Goal: Information Seeking & Learning: Check status

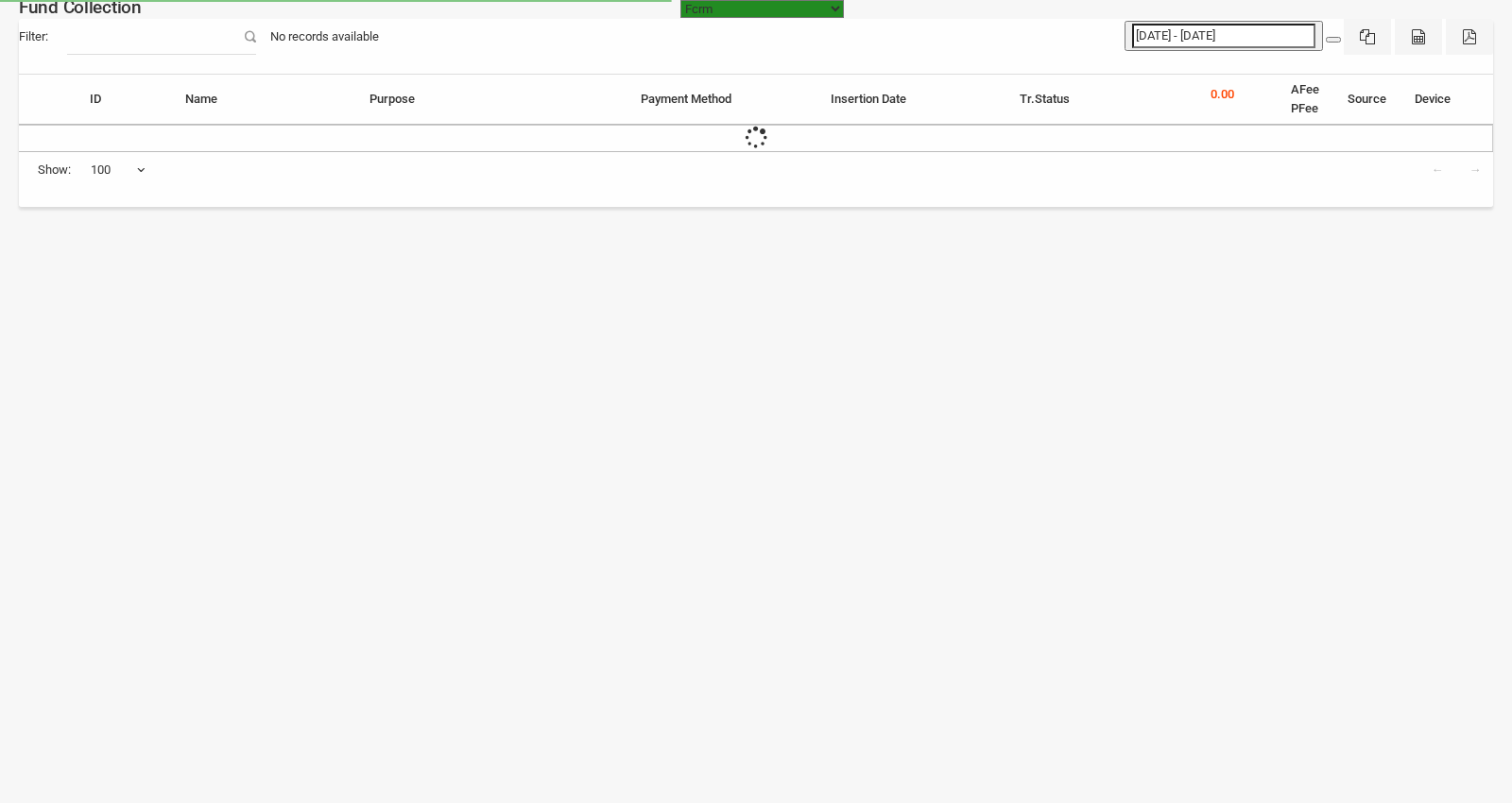
select select "100"
type input "[DATE] - [DATE]"
select select "[URL][DOMAIN_NAME]"
select select "100"
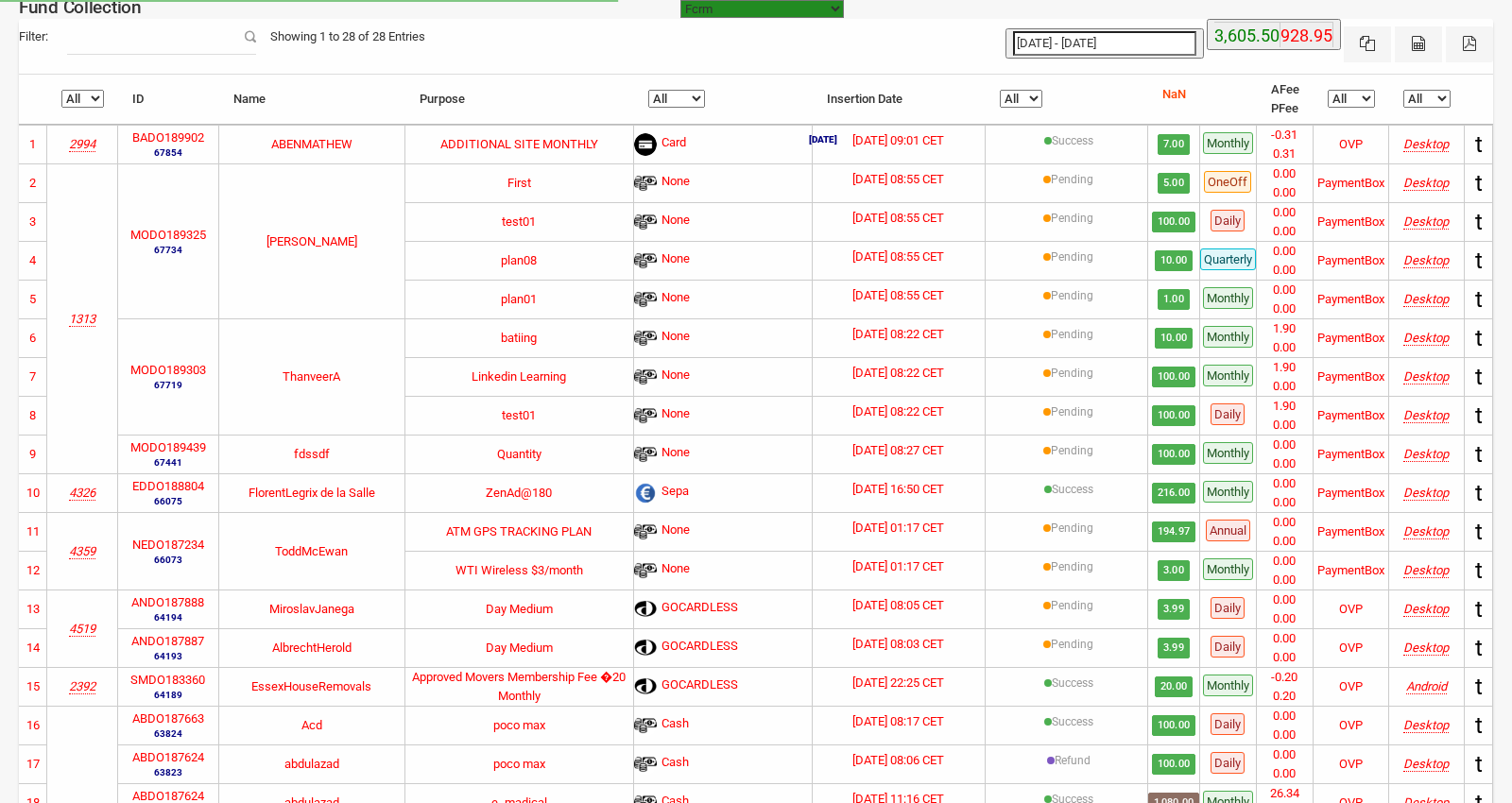
select select "[URL][DOMAIN_NAME]"
select select "100"
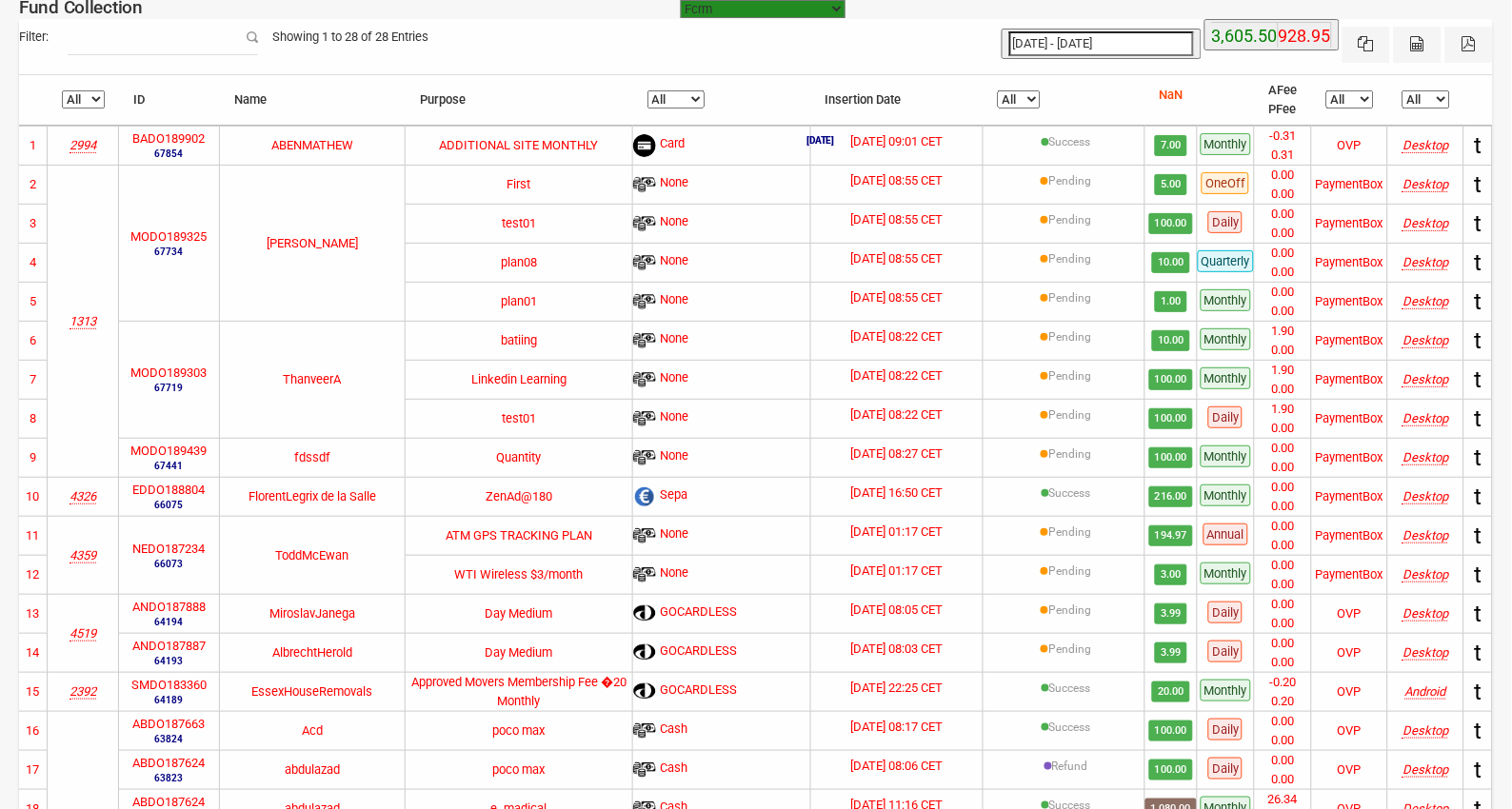
type input "[DATE]"
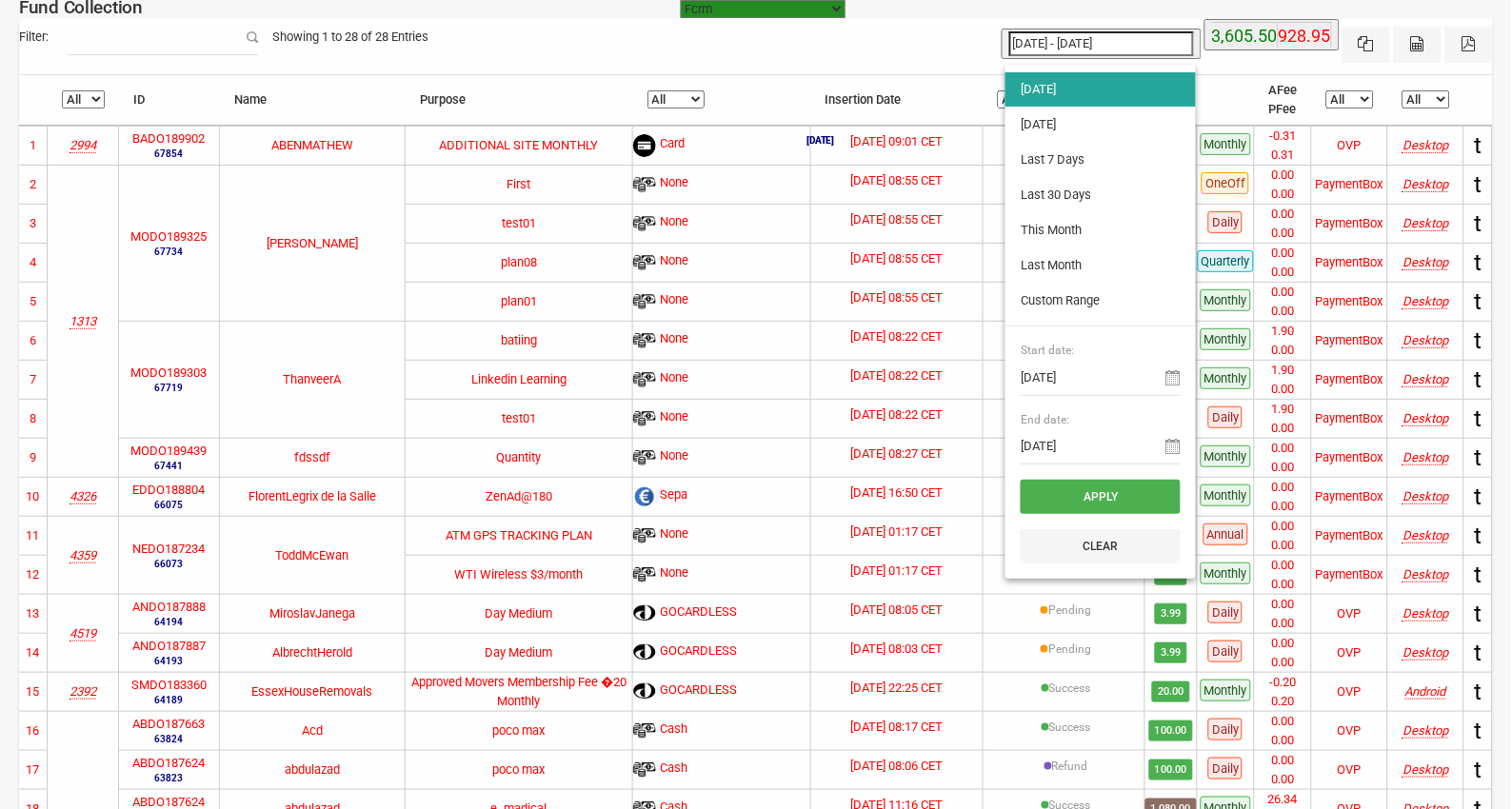
click at [1067, 34] on input "[DATE] - [DATE]" at bounding box center [1101, 43] width 185 height 24
type input "[DATE]"
click at [1058, 117] on li "[DATE]" at bounding box center [1101, 124] width 190 height 34
type input "[DATE] - [DATE]"
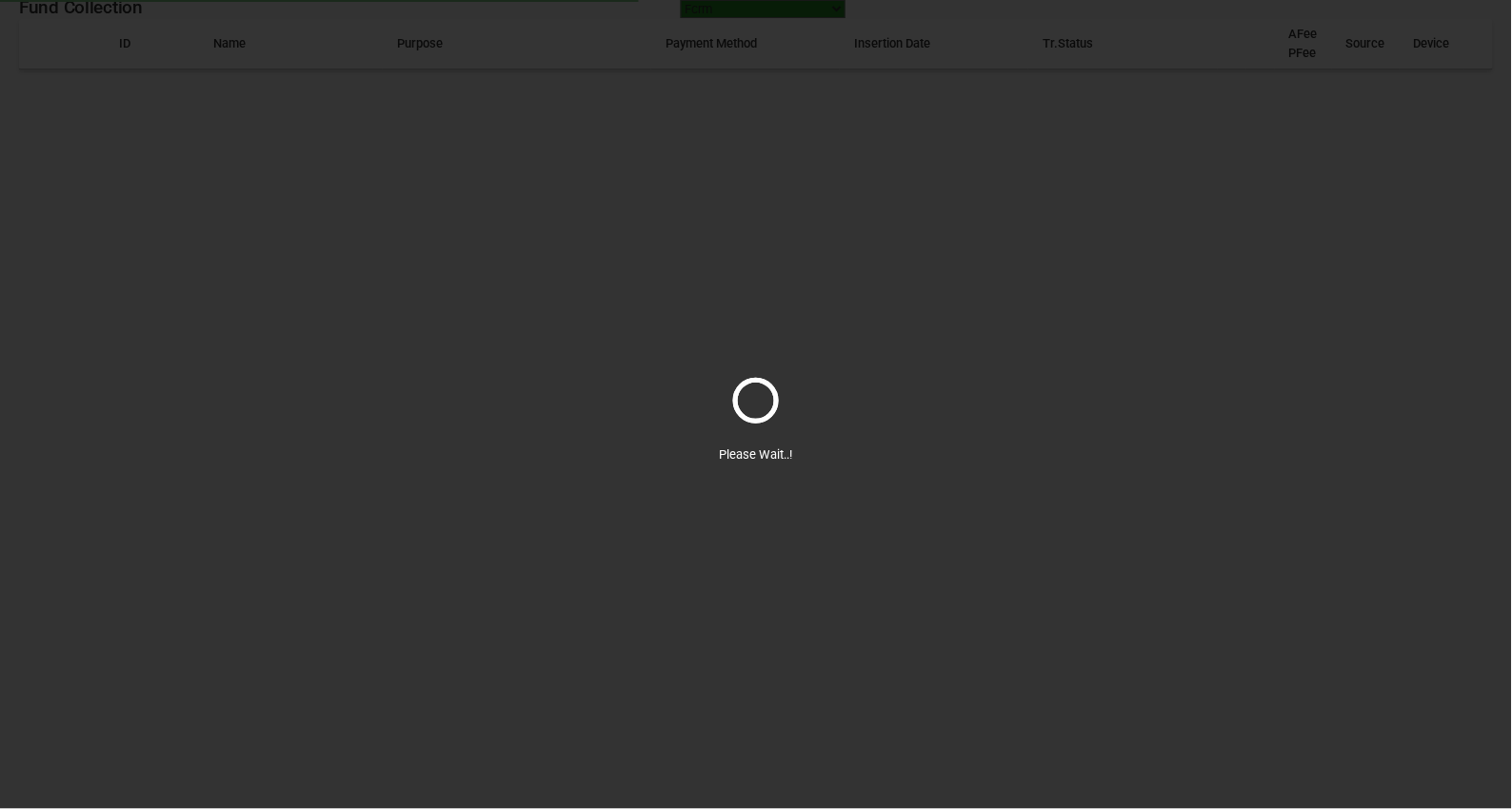
select select "100"
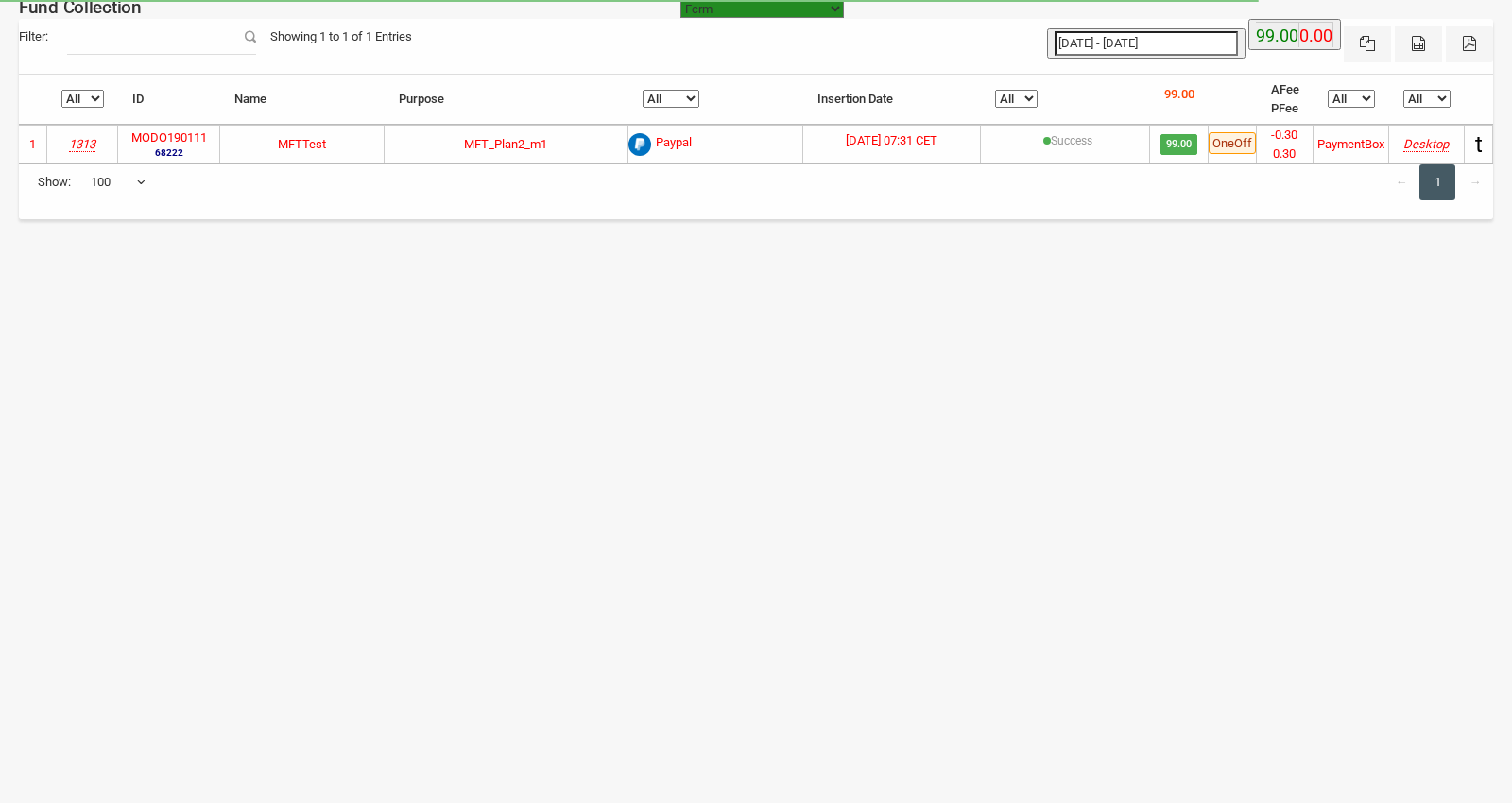
type input "[DATE]"
click at [1125, 39] on input "[DATE] - [DATE]" at bounding box center [1146, 43] width 184 height 24
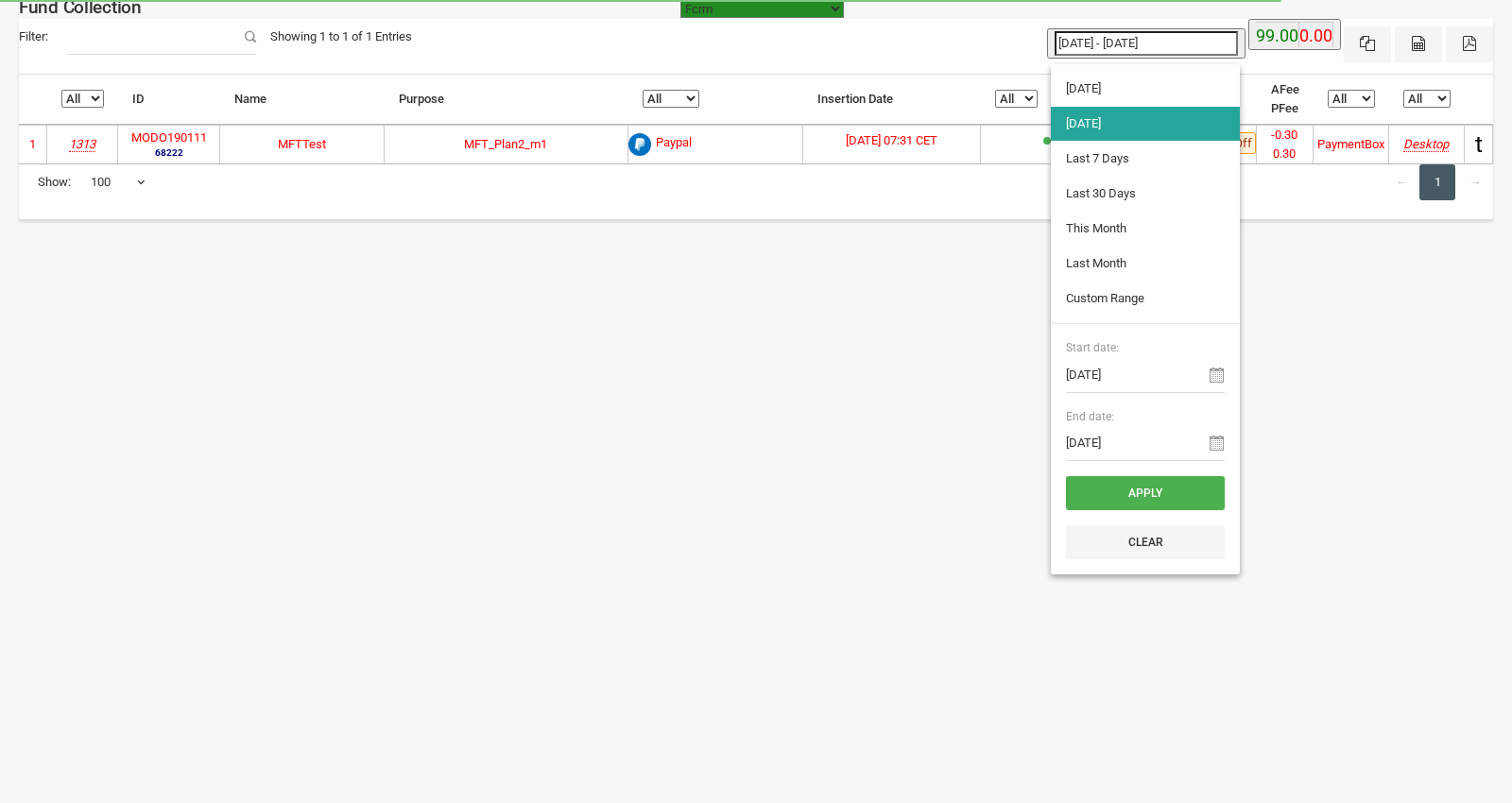
type input "[DATE]"
click at [1089, 88] on li "[DATE]" at bounding box center [1145, 88] width 189 height 34
type input "[DATE] - [DATE]"
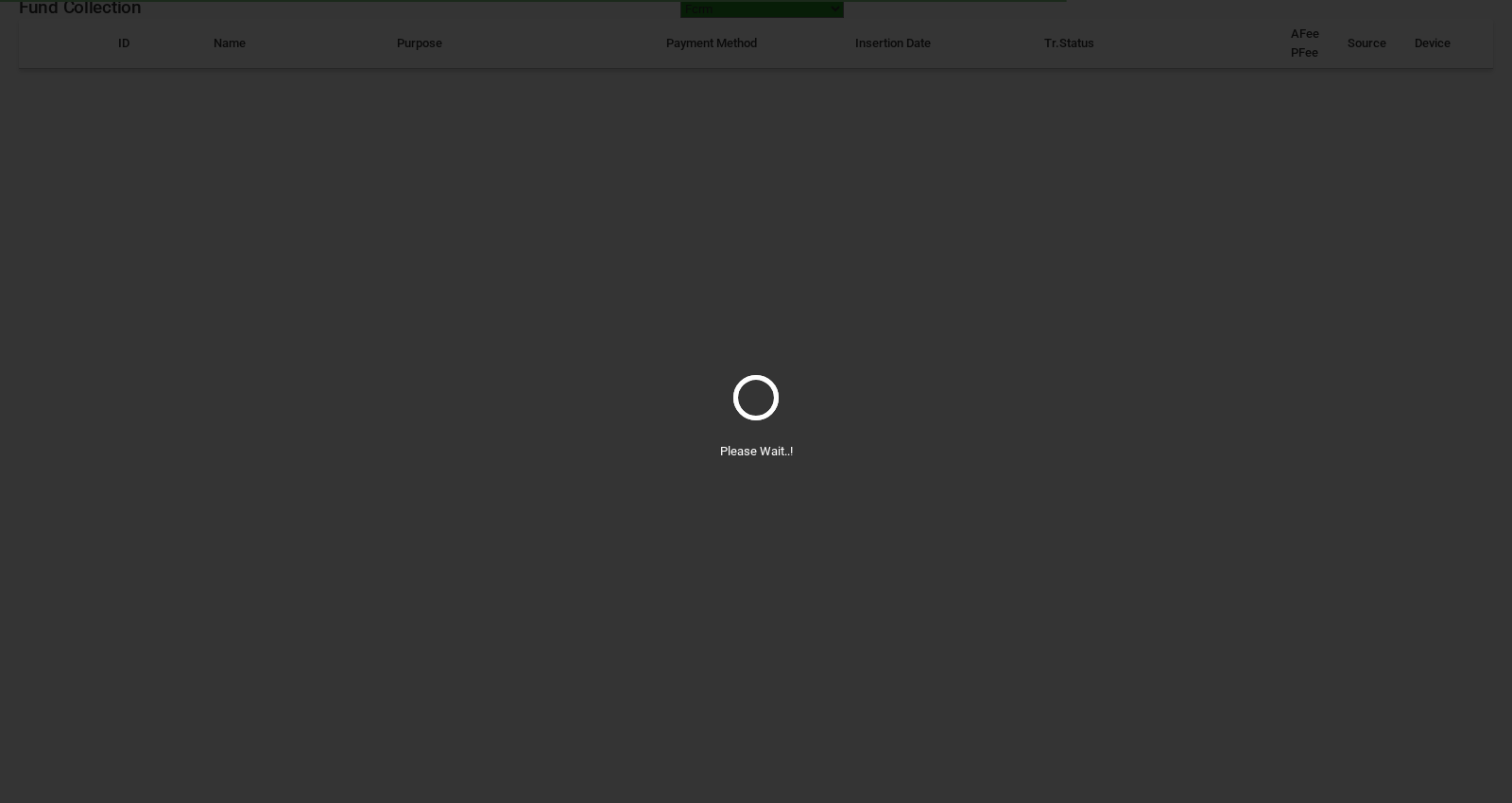
select select "100"
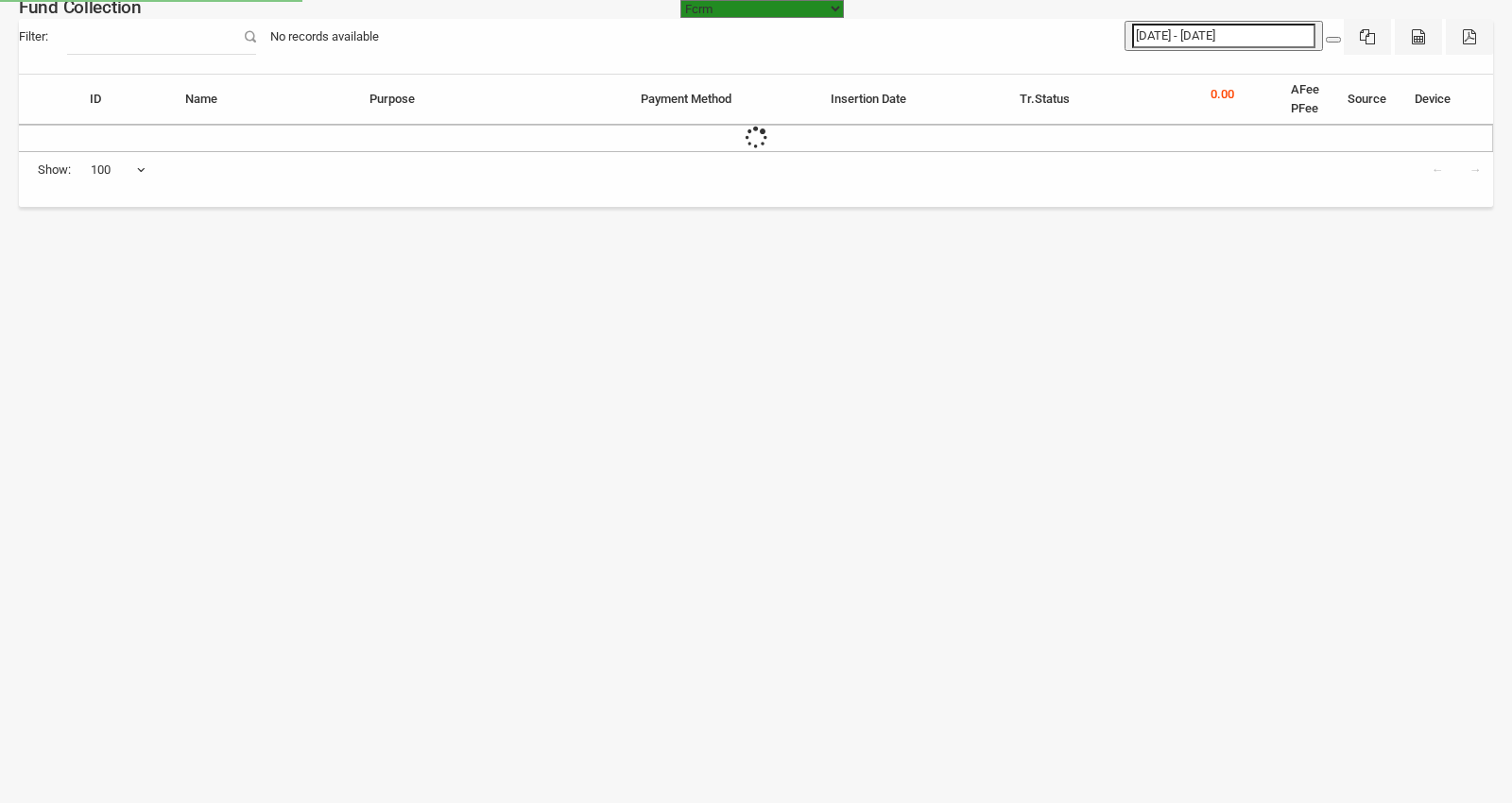
select select "100"
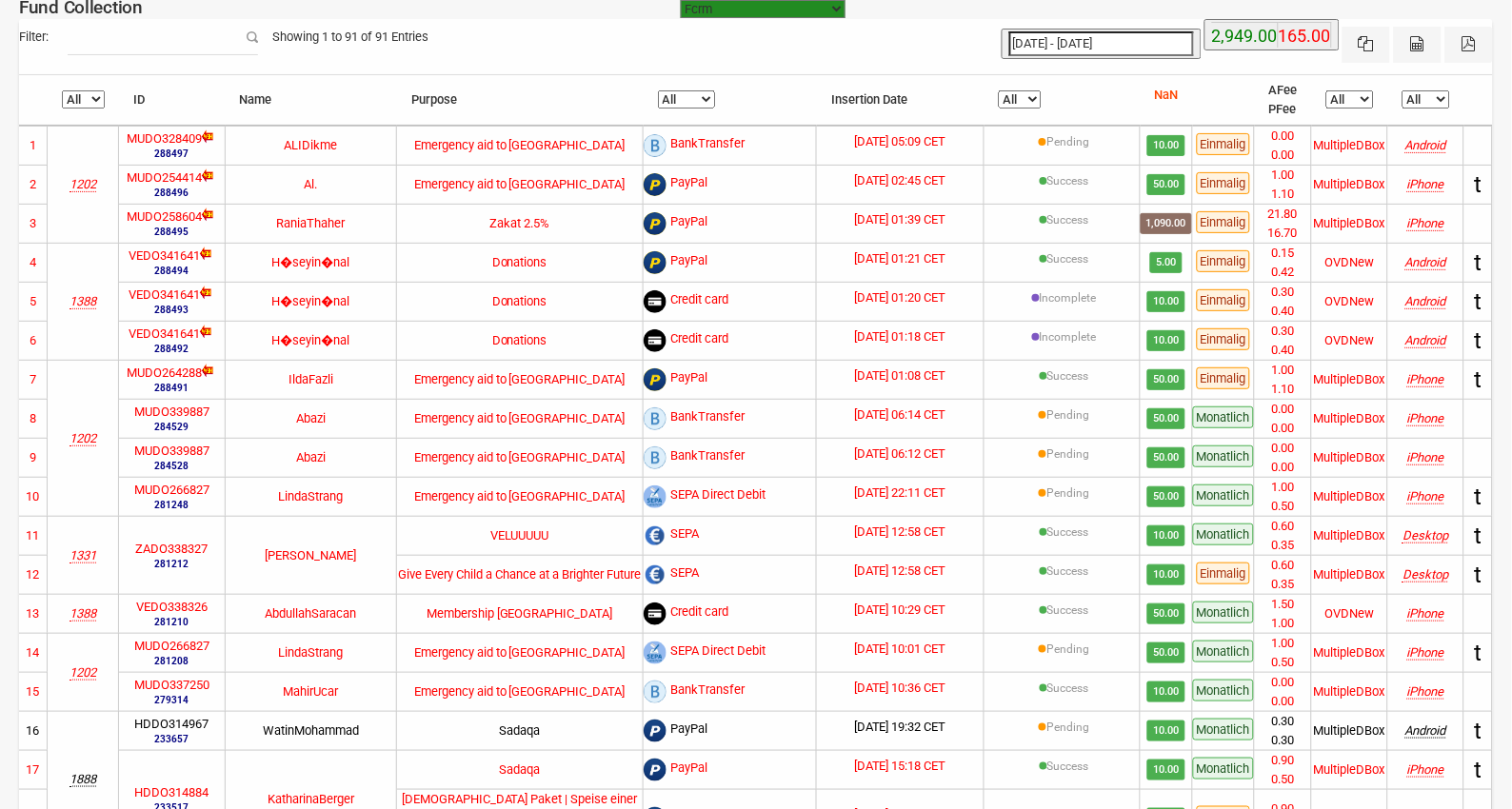
type input "[DATE]"
click at [1095, 45] on input "[DATE] - [DATE]" at bounding box center [1101, 43] width 185 height 24
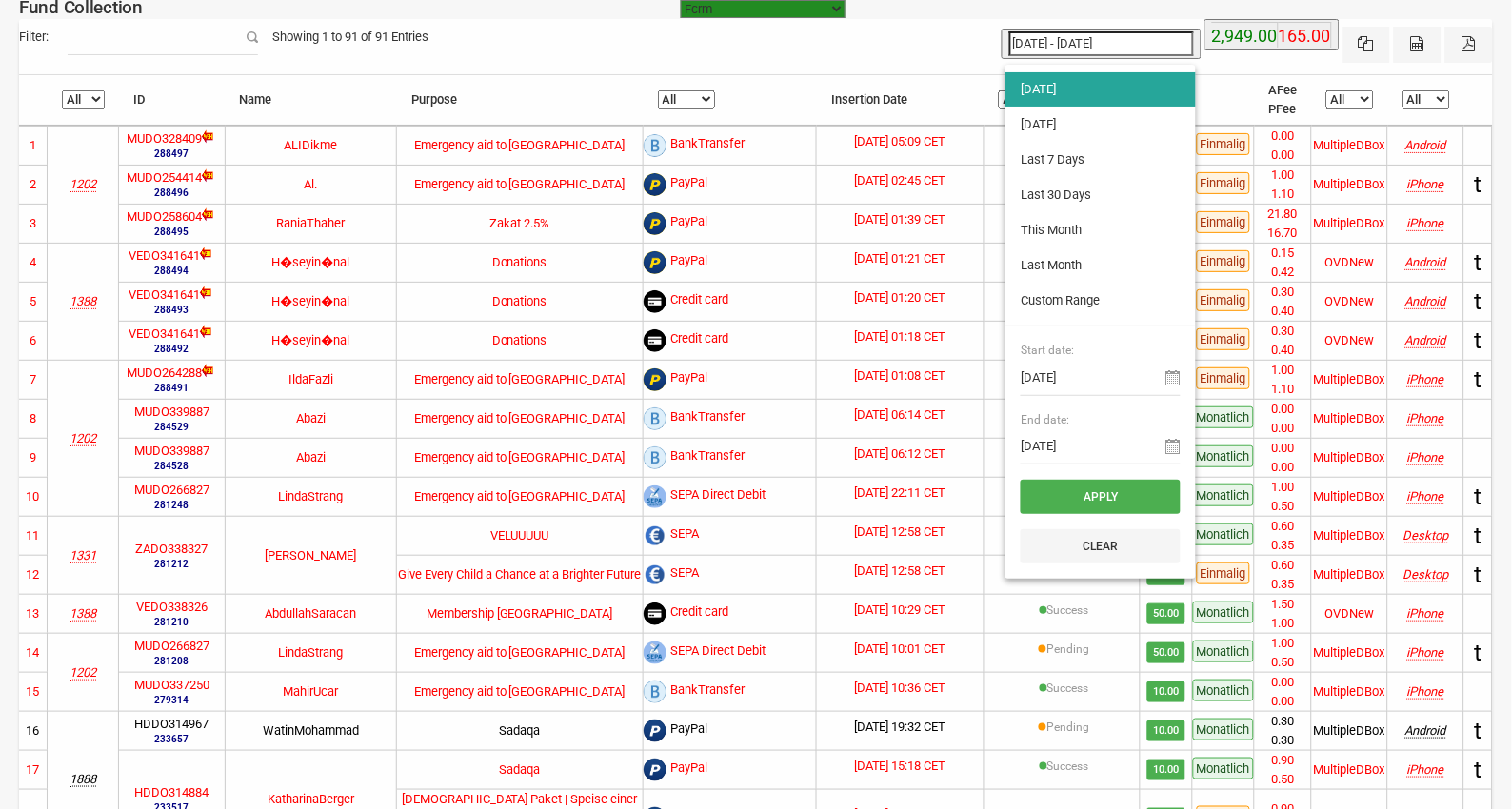
type input "16-09-2025"
click at [1047, 111] on li "[DATE]" at bounding box center [1101, 124] width 190 height 34
type input "[DATE] - [DATE]"
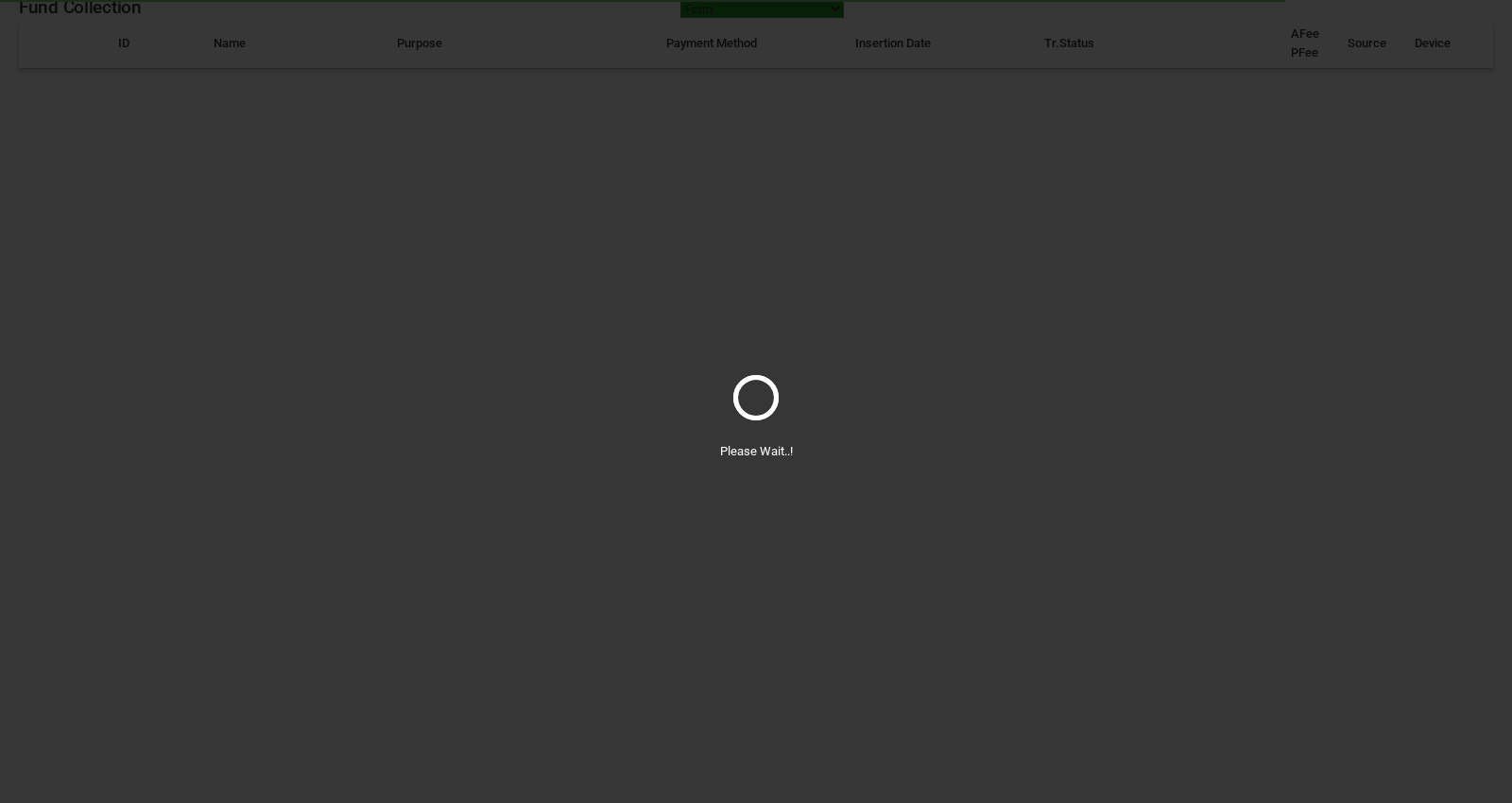
select select "100"
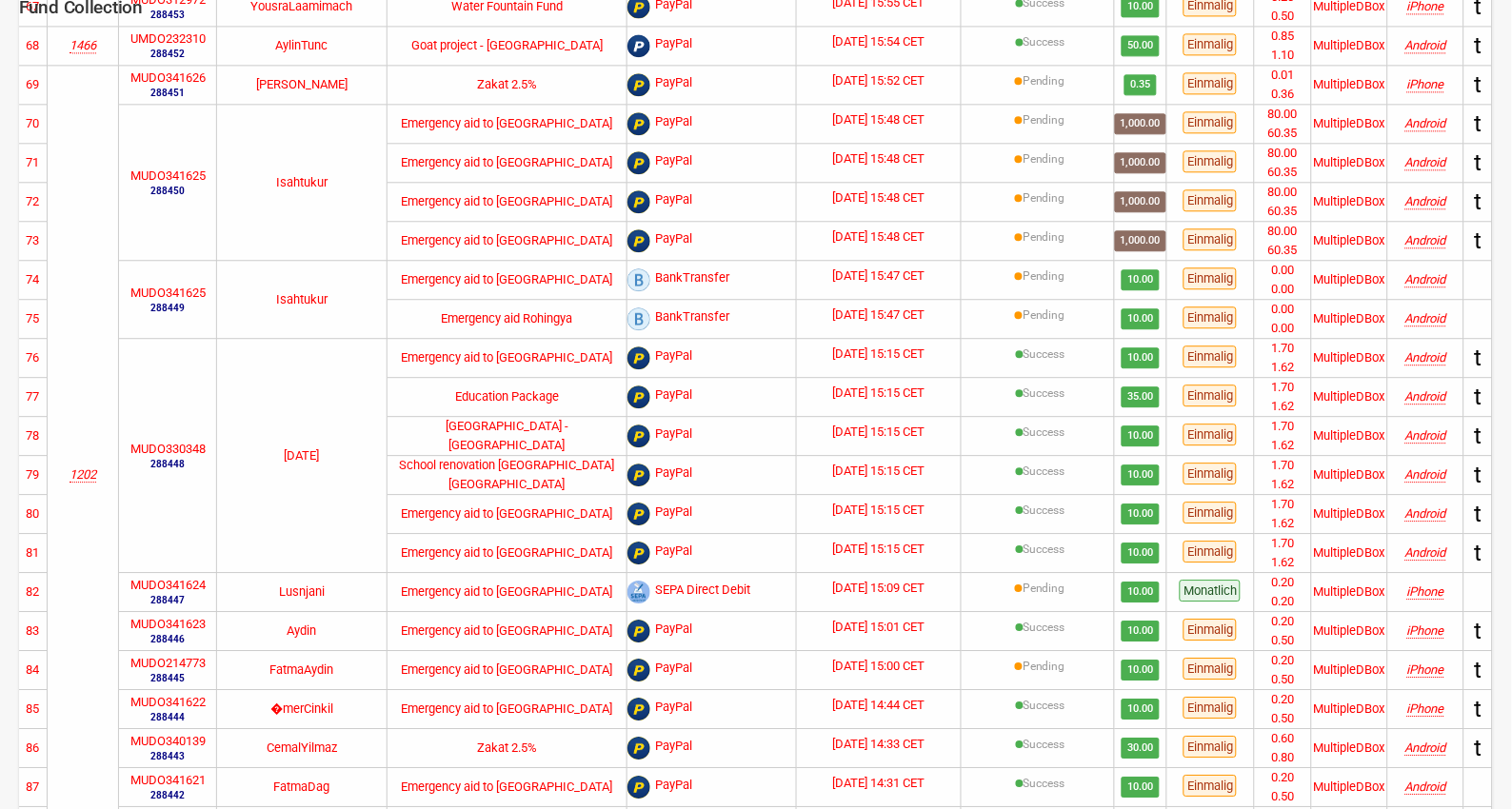
scroll to position [3325, 0]
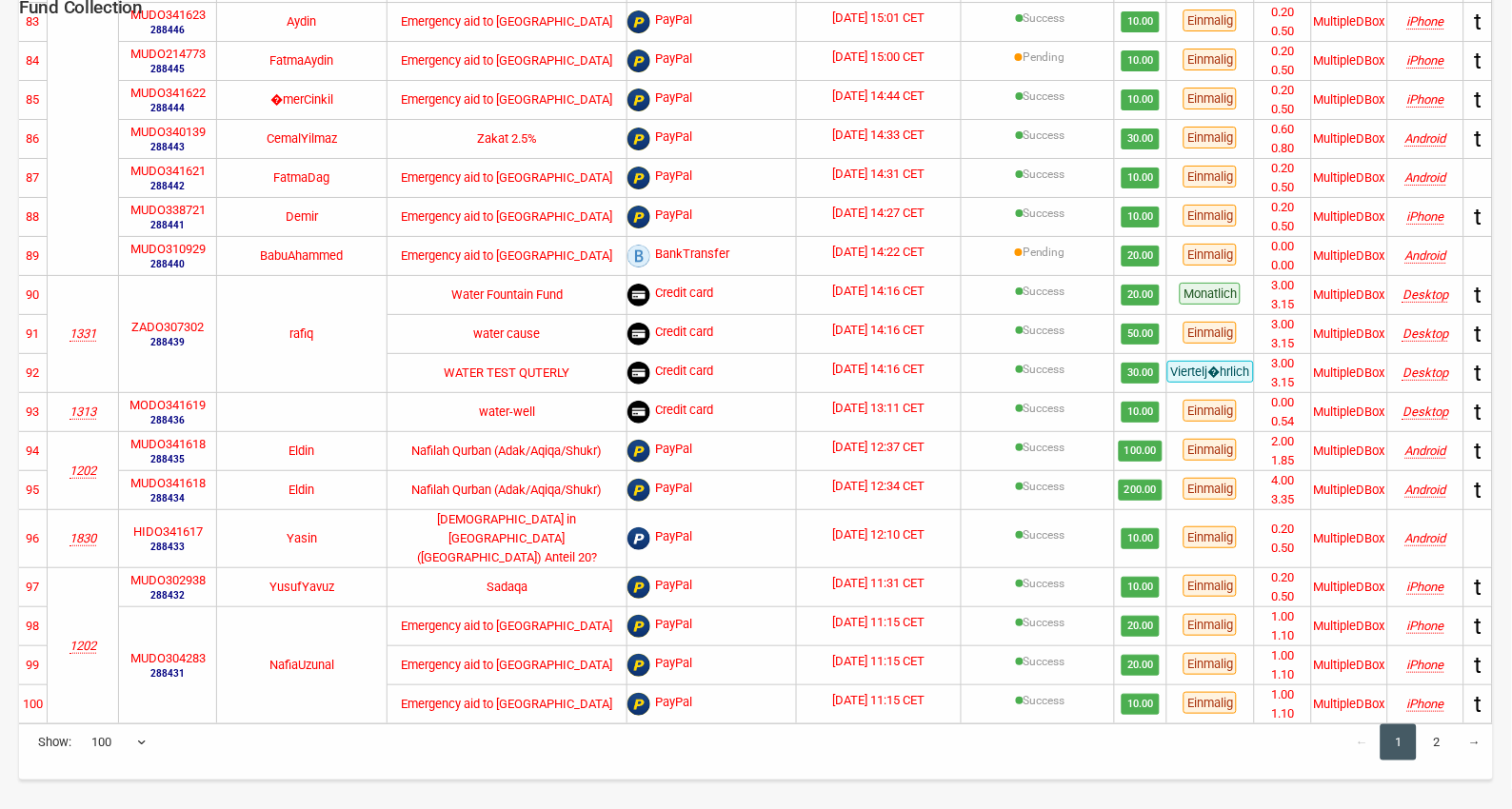
click at [1201, 373] on span "Viertelj�hrlich" at bounding box center [1210, 371] width 86 height 22
click at [1045, 441] on td "Success" at bounding box center [1038, 451] width 154 height 39
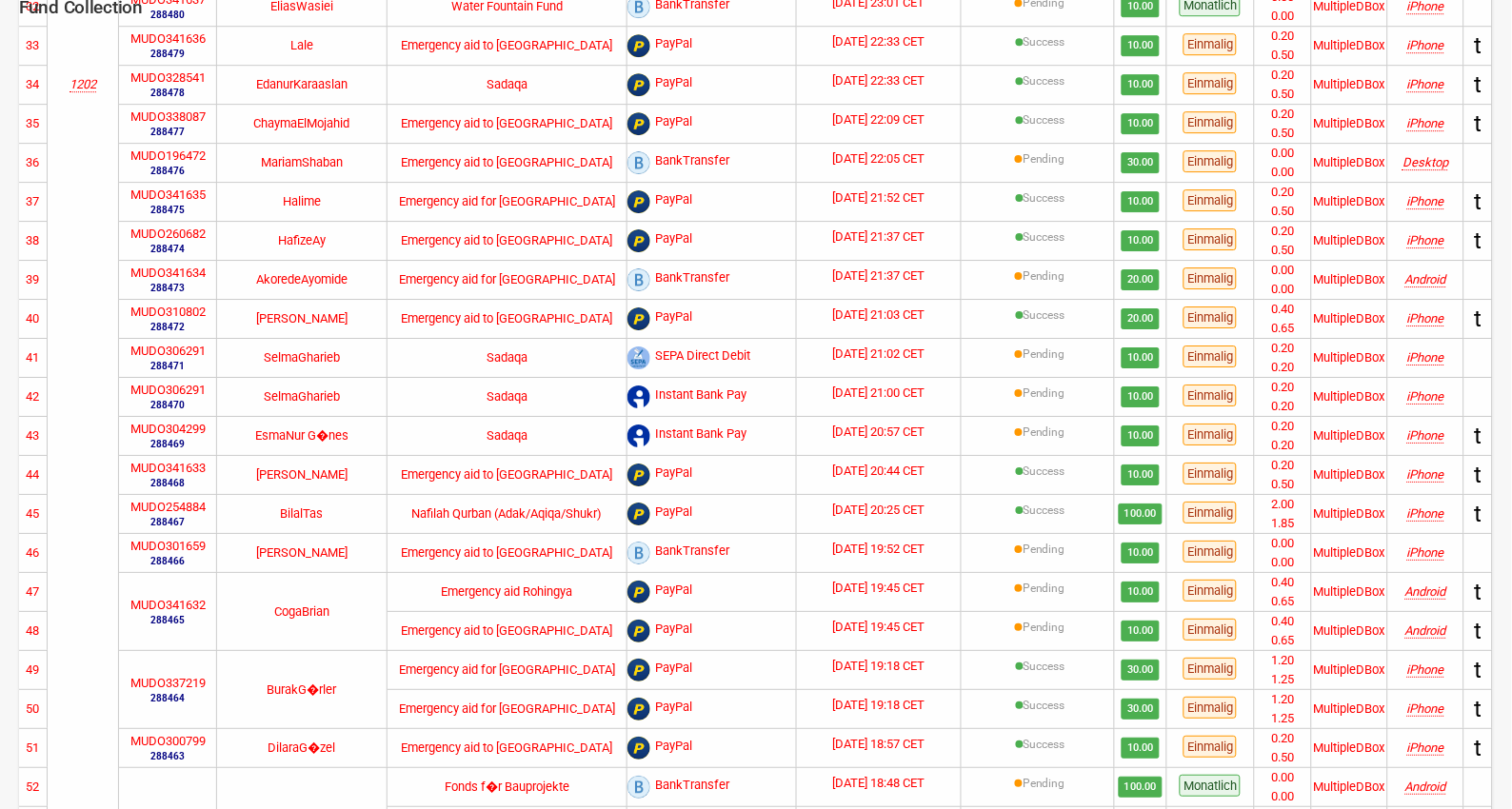
scroll to position [0, 0]
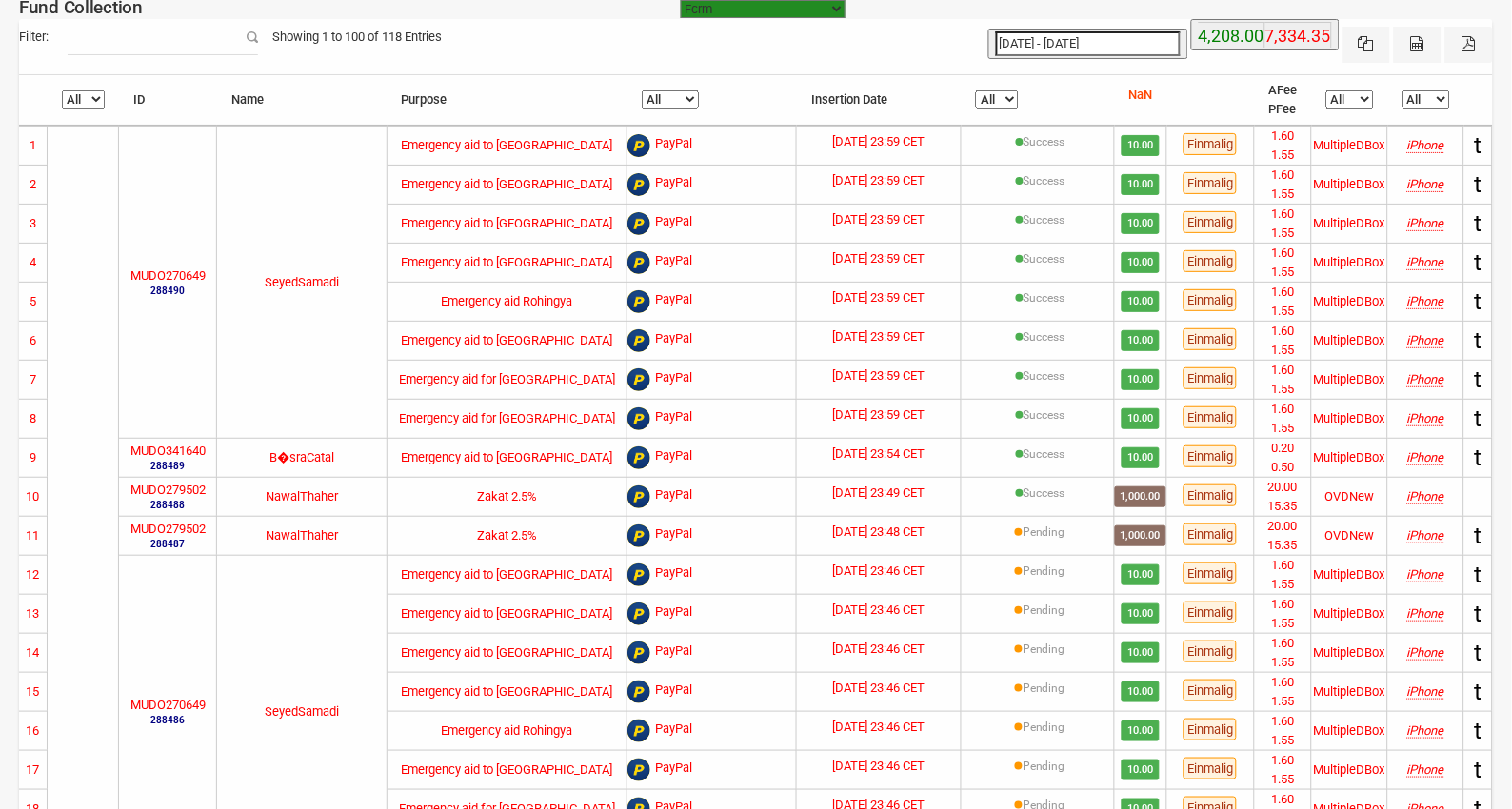
click at [992, 92] on select "All Pending Success" at bounding box center [997, 99] width 43 height 18
select select "Pending"
click at [985, 91] on select "All Pending Success" at bounding box center [997, 99] width 43 height 18
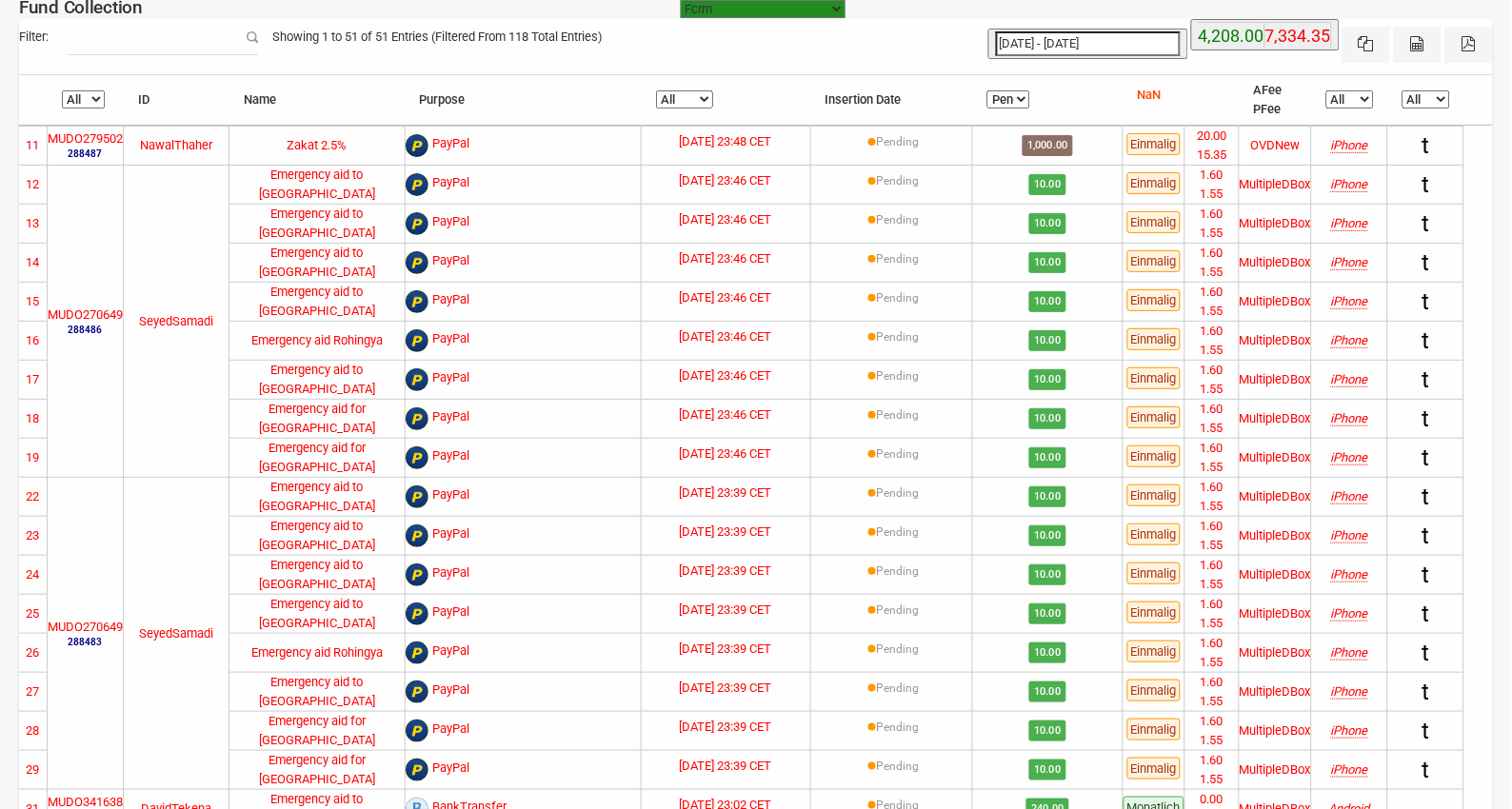
drag, startPoint x: 1000, startPoint y: 97, endPoint x: 998, endPoint y: 108, distance: 11.2
click at [1000, 97] on select "All Pending Success" at bounding box center [1009, 99] width 43 height 18
select select
click at [987, 91] on select "All Pending Success" at bounding box center [1009, 99] width 43 height 18
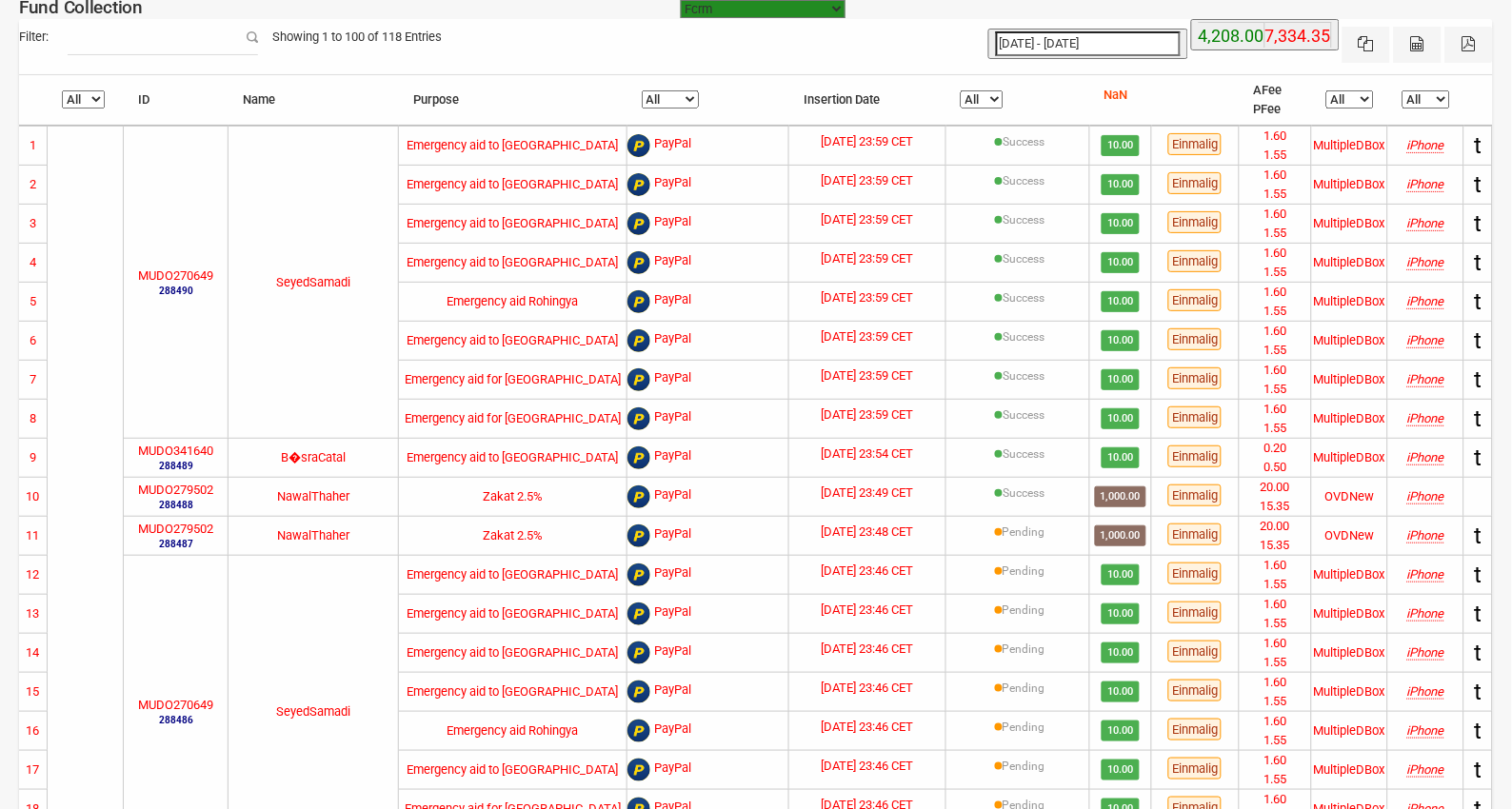
click at [178, 30] on input "Filter:" at bounding box center [163, 36] width 190 height 36
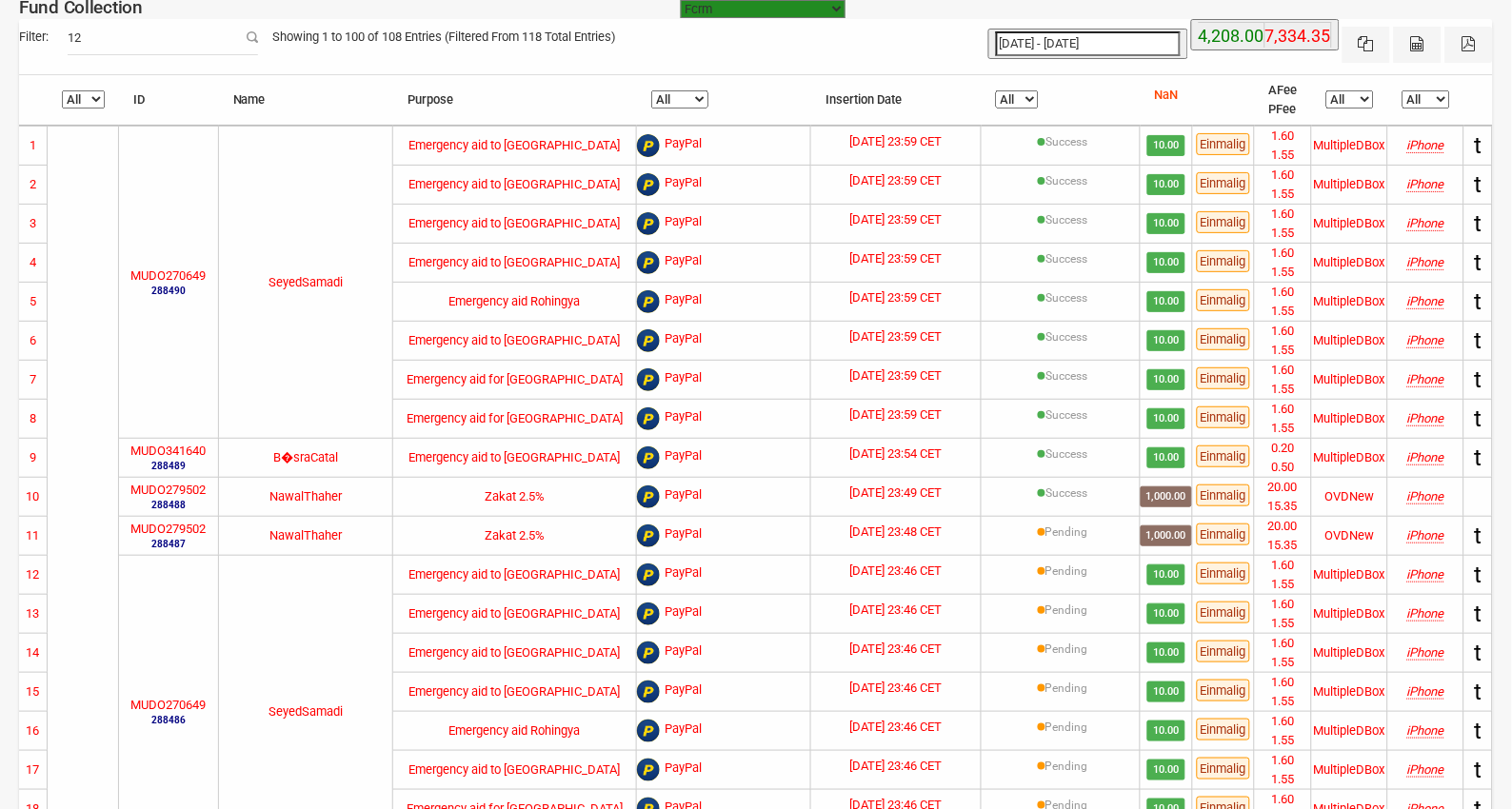
type input "1"
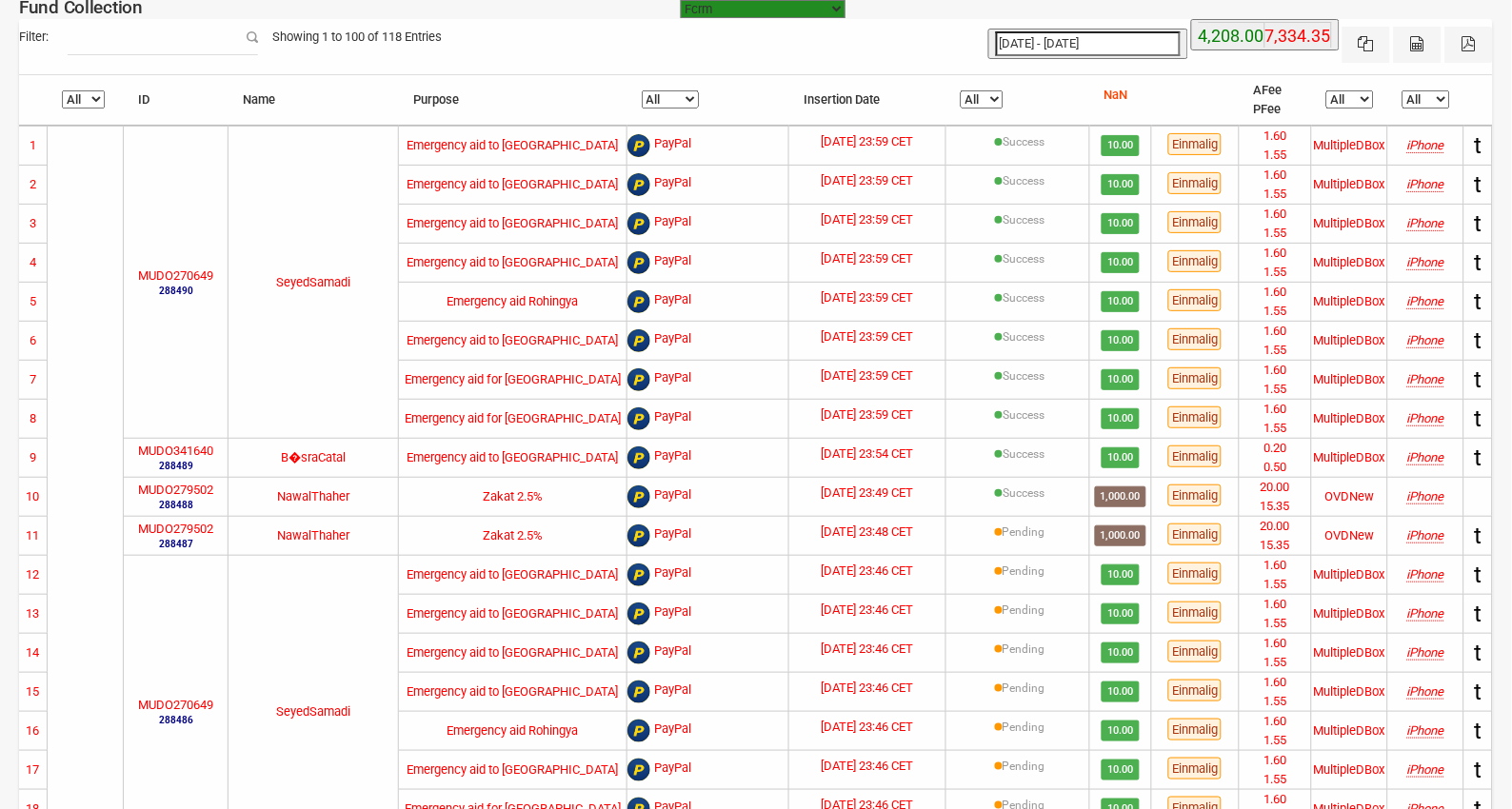
click at [178, 486] on label "MUDO279502" at bounding box center [175, 490] width 75 height 19
copy label "MUDO279502"
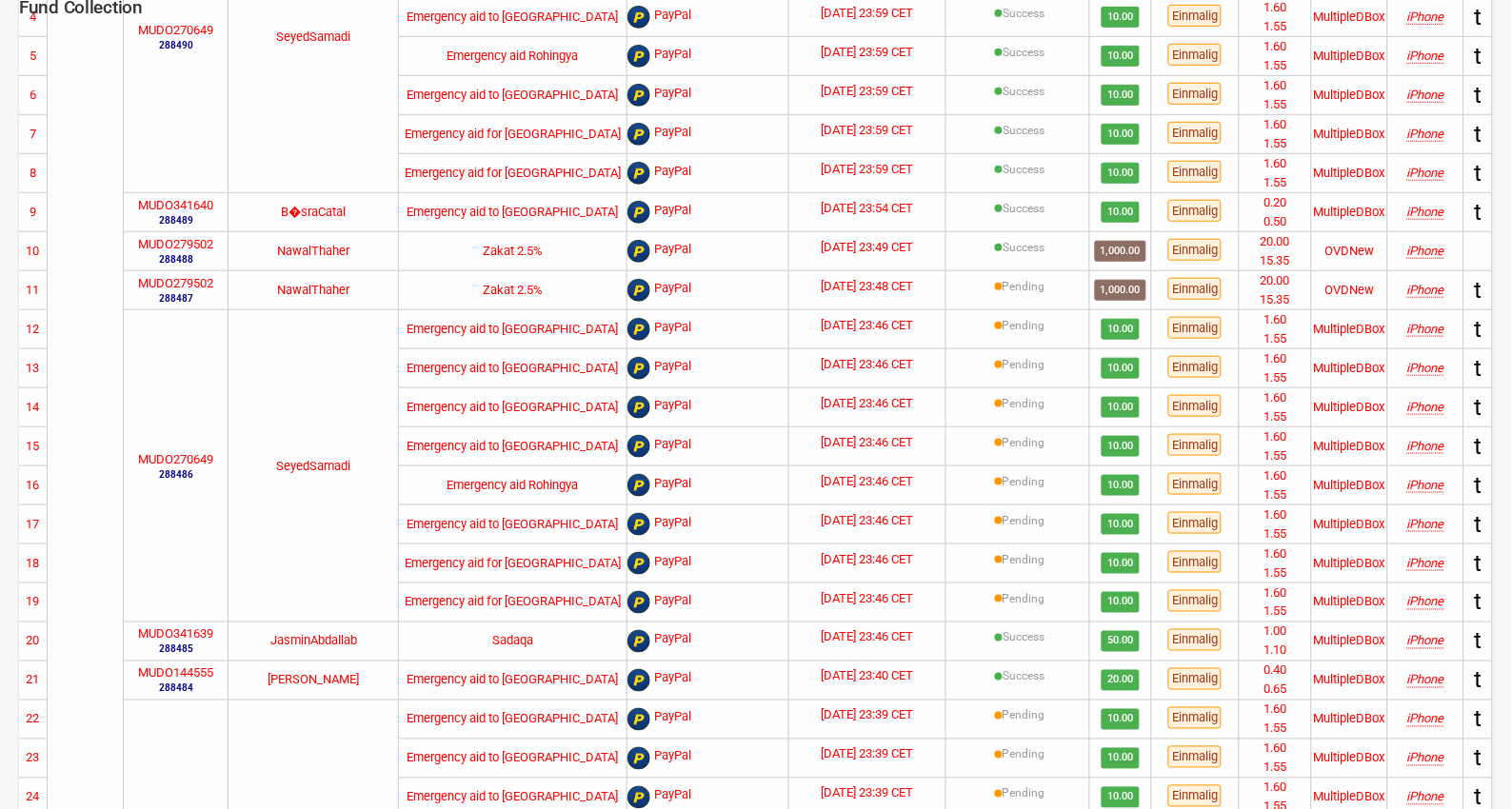
click at [197, 282] on label "MUDO279502" at bounding box center [175, 283] width 75 height 19
click at [196, 457] on label "MUDO270649" at bounding box center [175, 459] width 75 height 19
copy label "MUDO270649"
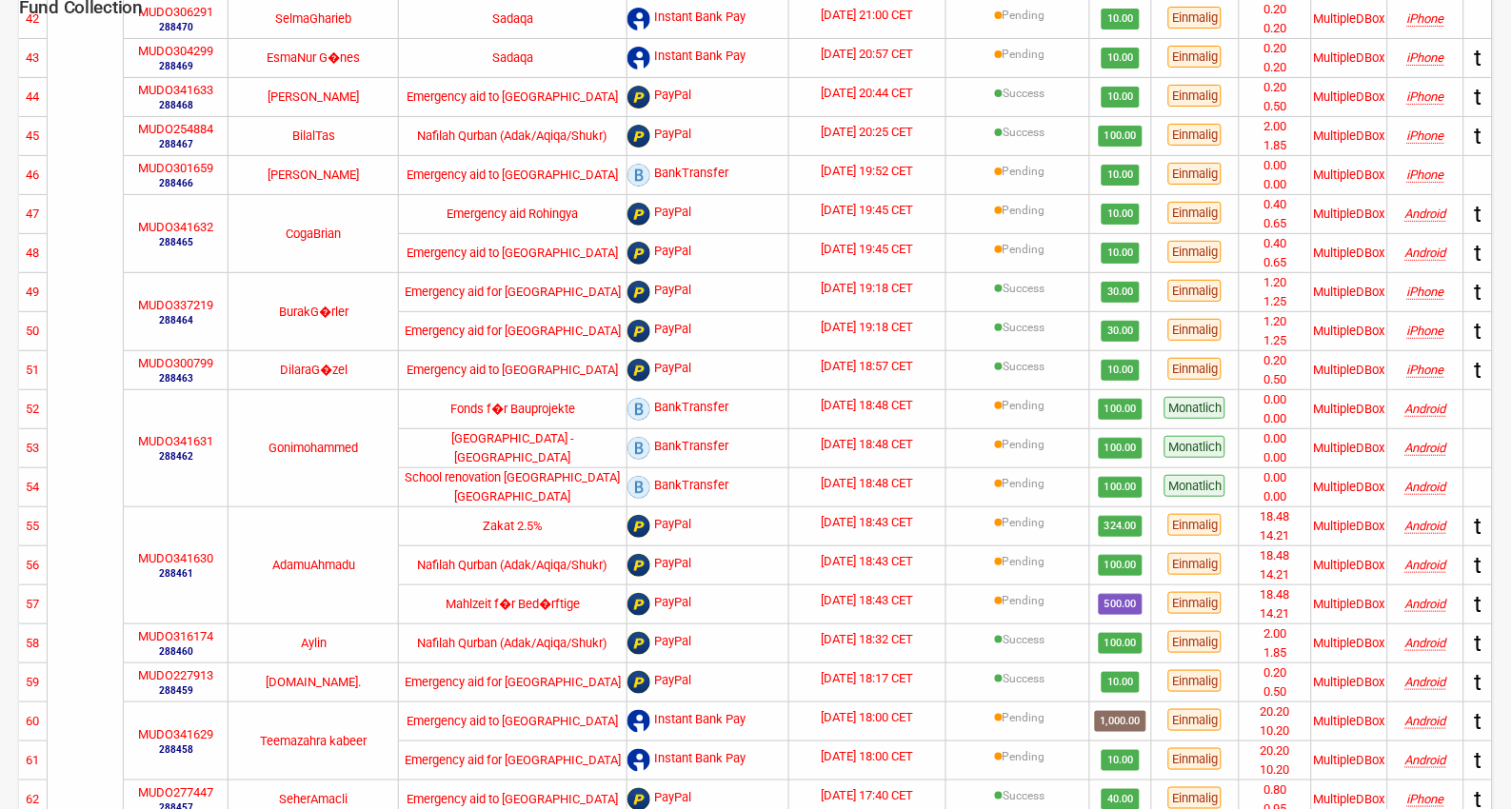
scroll to position [2715, 0]
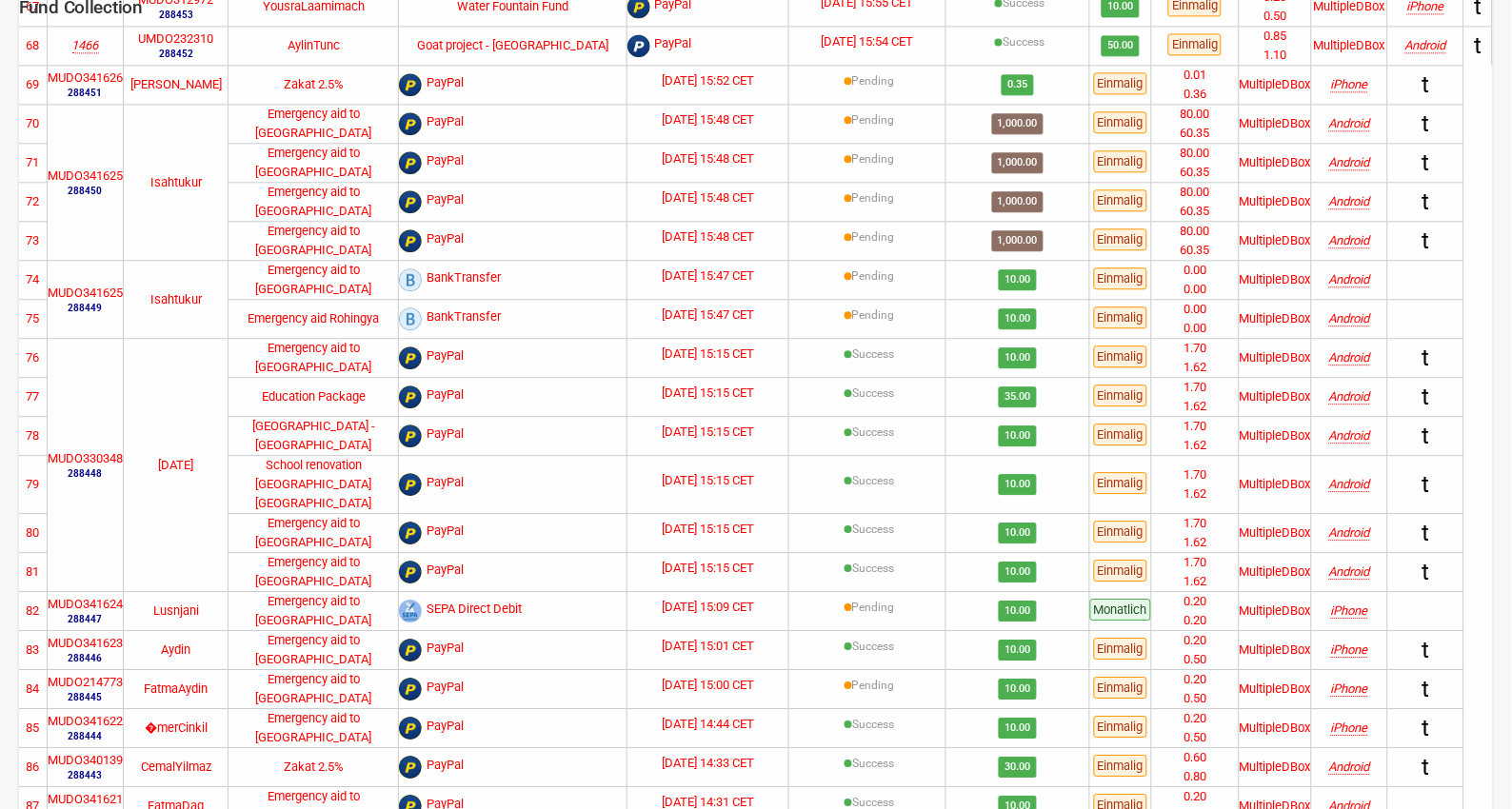
click at [76, 175] on label "MUDO341625" at bounding box center [85, 175] width 75 height 19
copy label "MUDO341625"
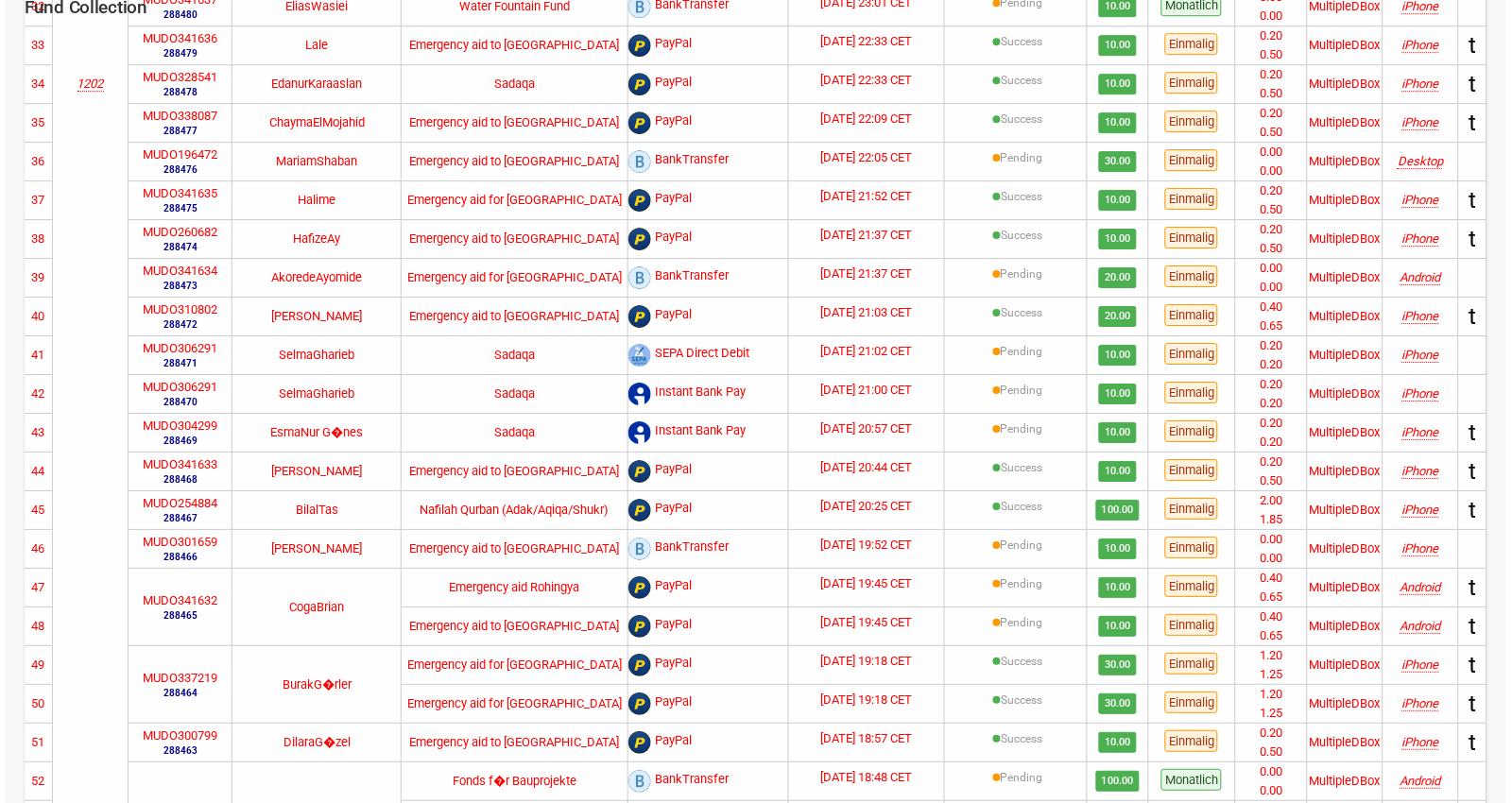
scroll to position [0, 0]
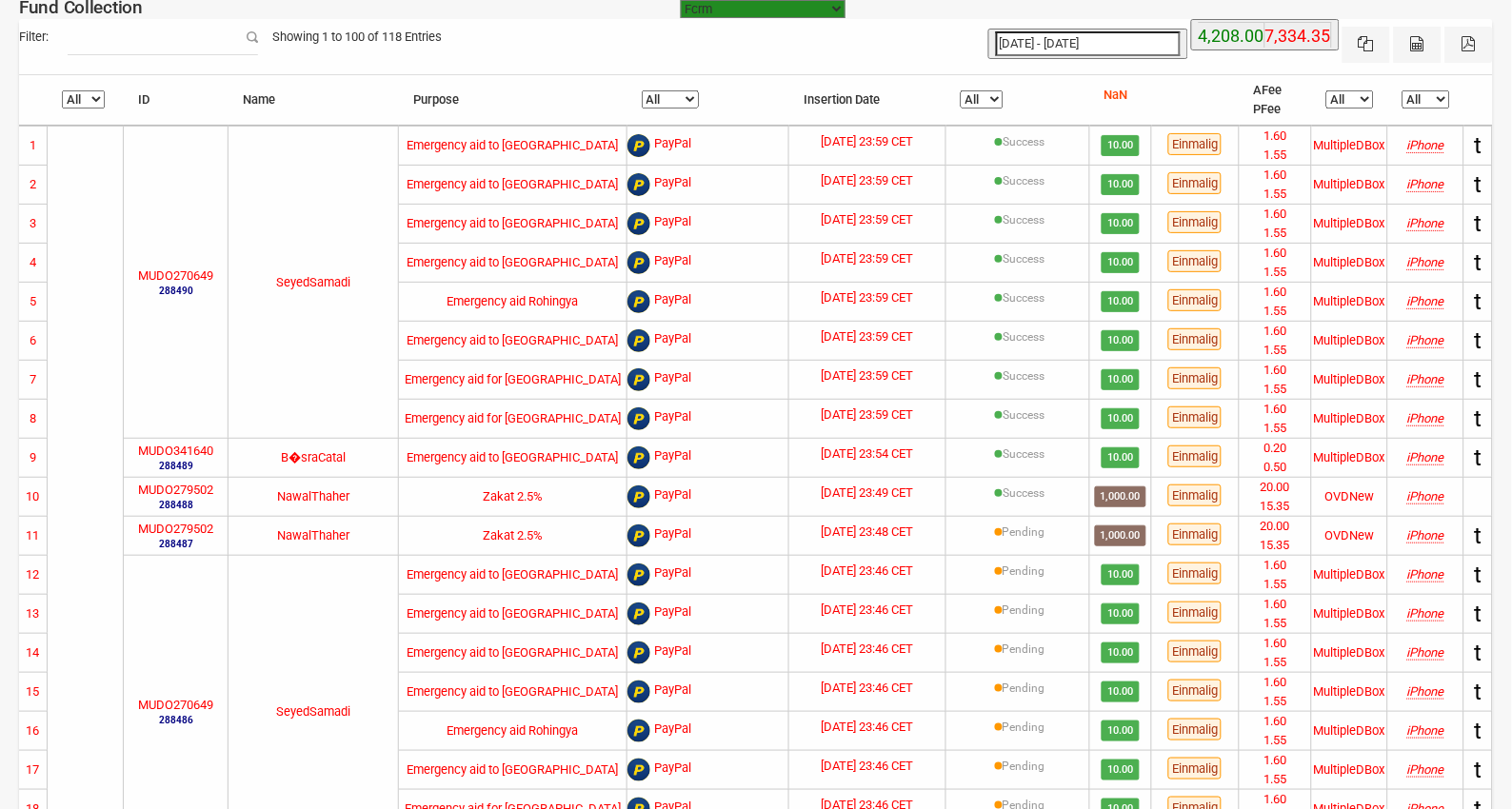
type input "[DATE]"
click at [1049, 40] on input "[DATE] - [DATE]" at bounding box center [1088, 43] width 185 height 24
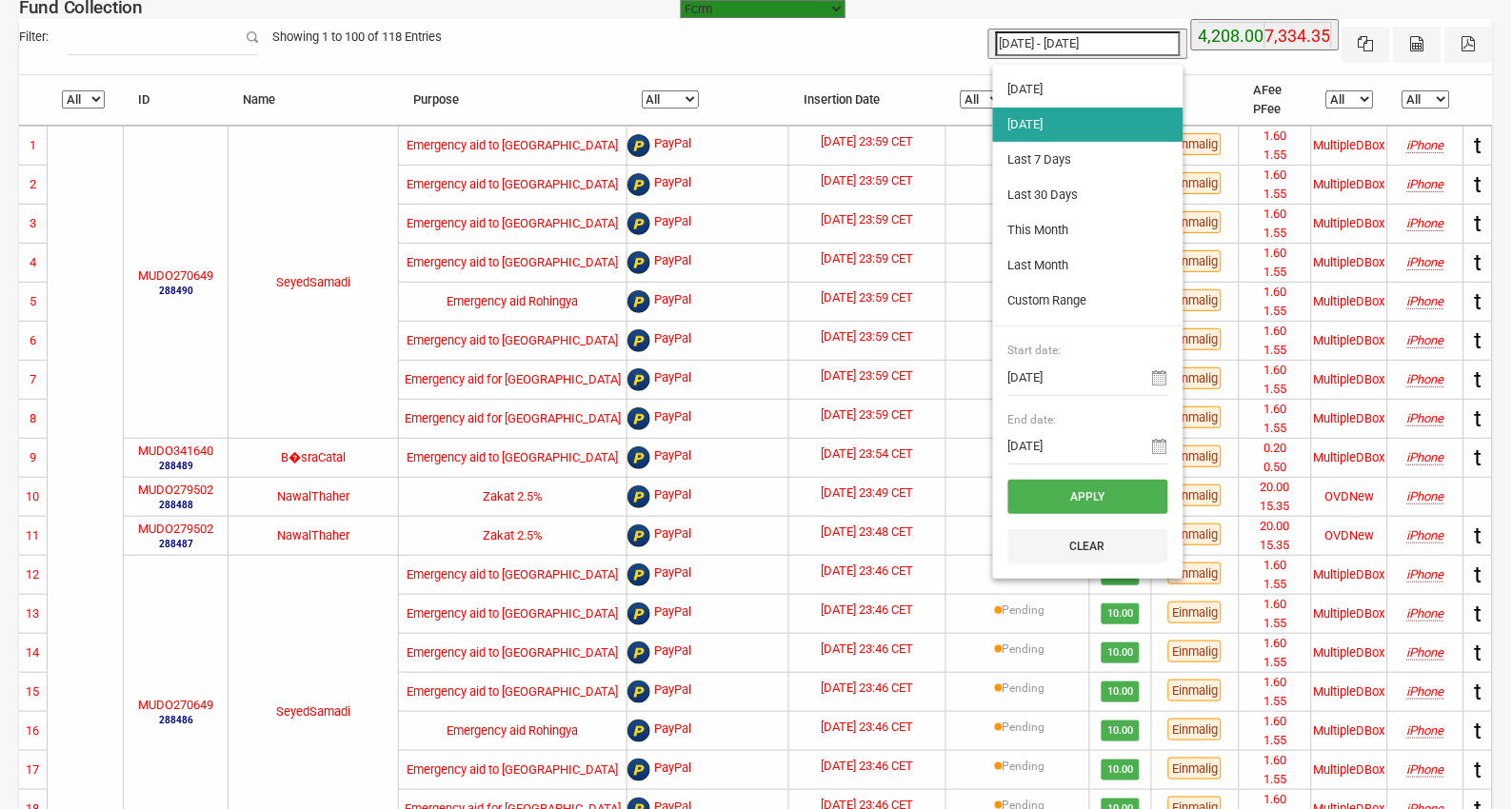
type input "[DATE]"
click at [1031, 90] on li "[DATE]" at bounding box center [1088, 89] width 190 height 34
type input "[DATE] - [DATE]"
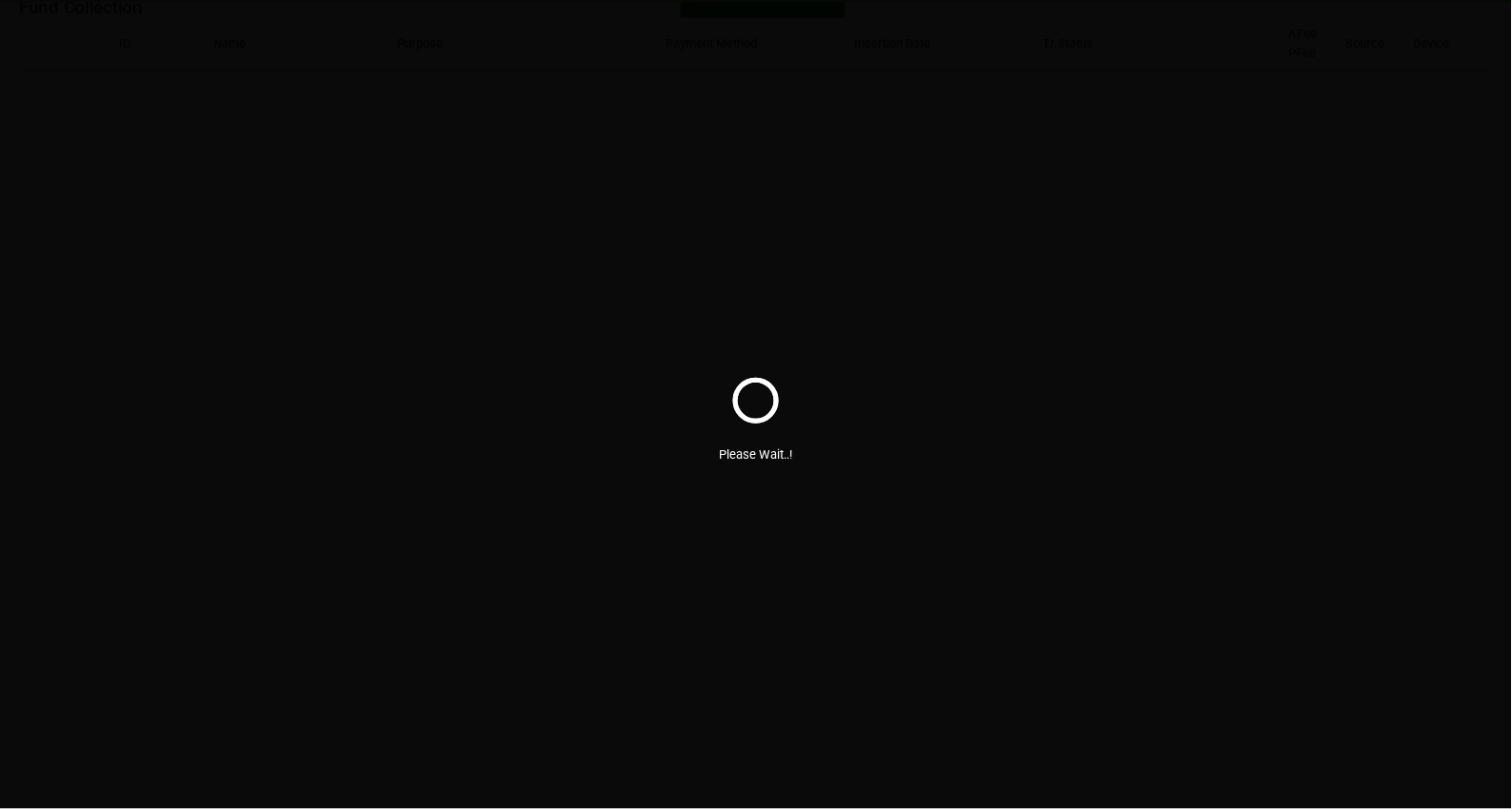
select select "100"
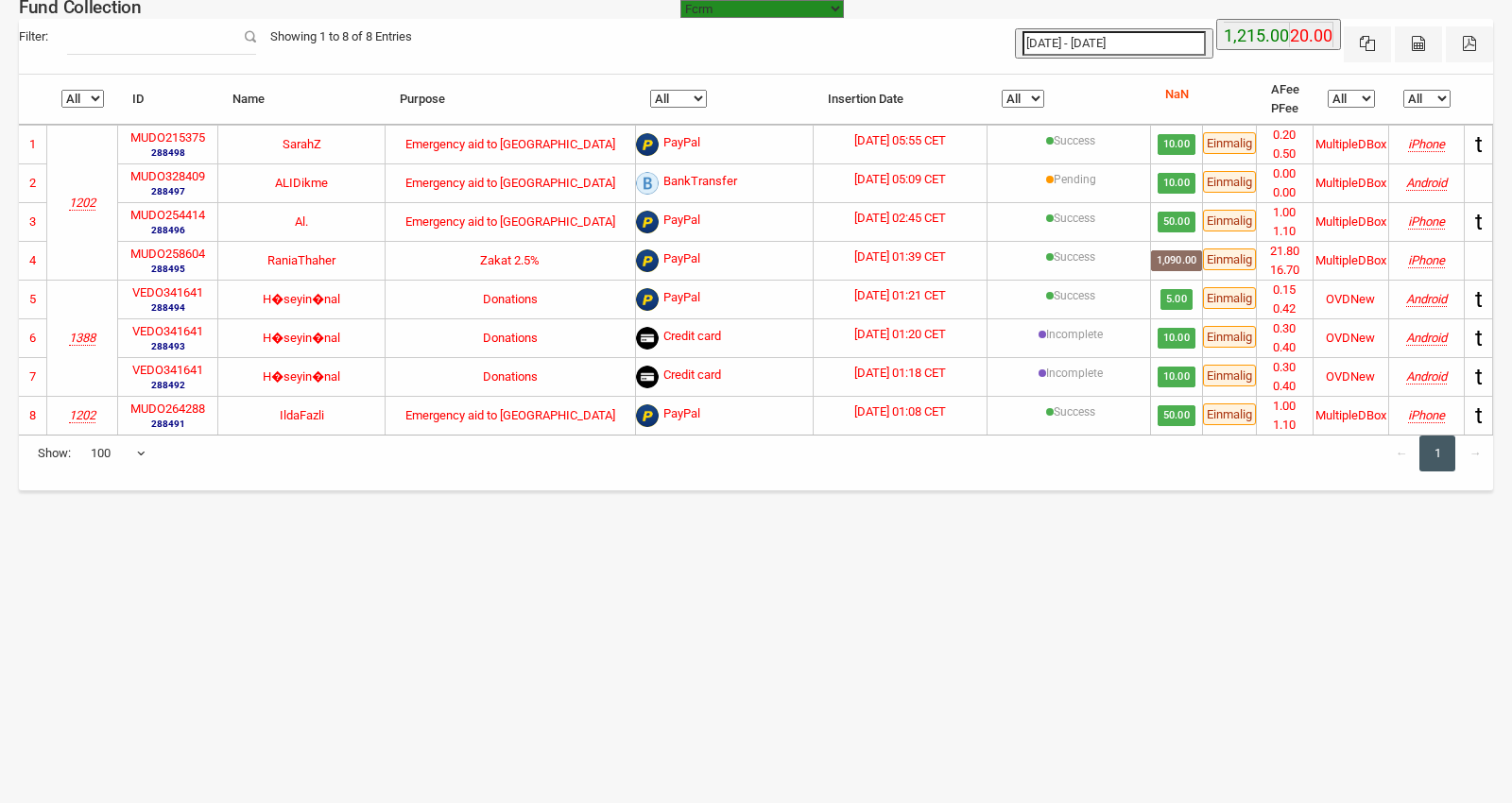
click at [178, 329] on label "VEDO341641" at bounding box center [167, 331] width 71 height 18
copy label "VEDO341641"
